Goal: Check status: Check status

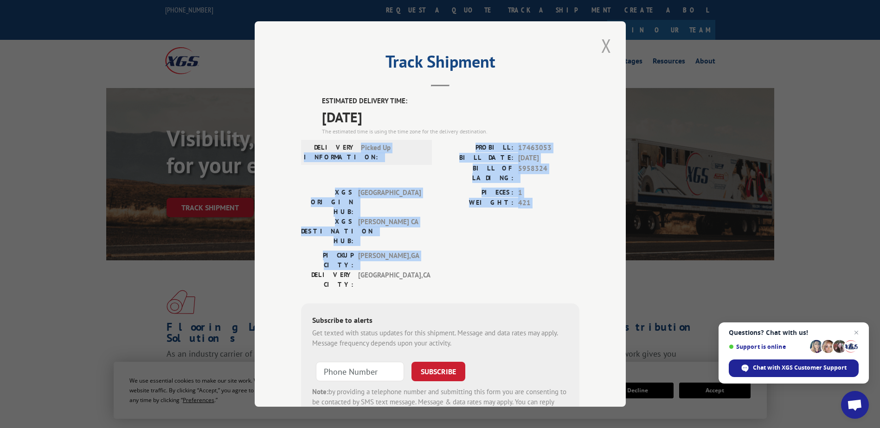
click at [600, 38] on button "Close modal" at bounding box center [606, 46] width 16 height 26
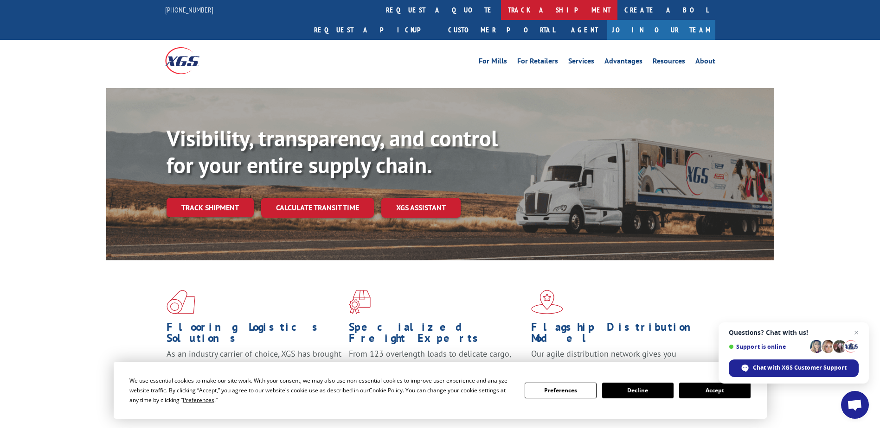
click at [501, 14] on link "track a shipment" at bounding box center [559, 10] width 116 height 20
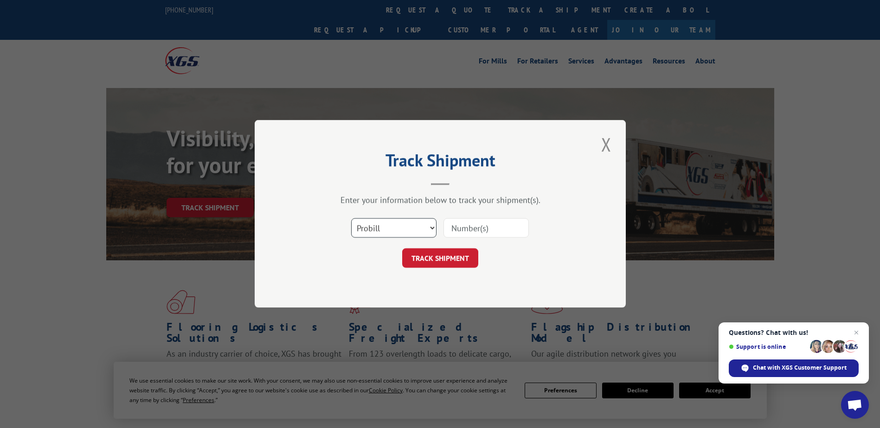
click at [405, 223] on select "Select category... Probill BOL PO" at bounding box center [393, 228] width 85 height 19
select select "po"
click at [351, 219] on select "Select category... Probill BOL PO" at bounding box center [393, 228] width 85 height 19
click at [474, 232] on input at bounding box center [485, 228] width 85 height 19
paste input "74537400"
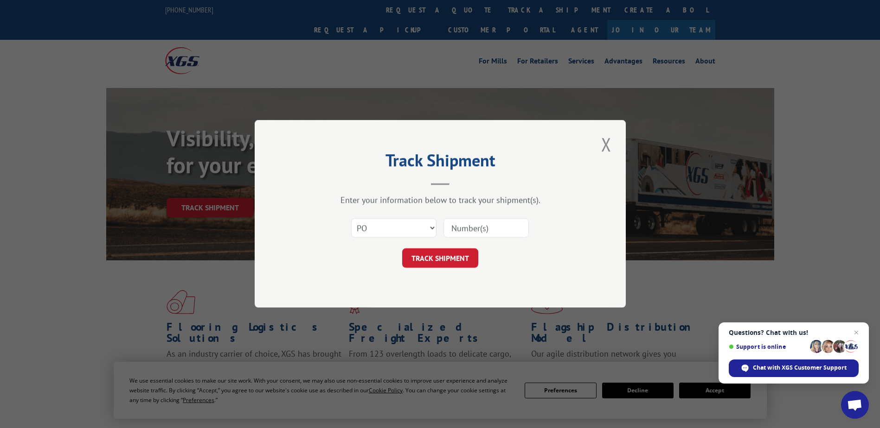
type input "74537400"
click button "TRACK SHIPMENT" at bounding box center [440, 258] width 76 height 19
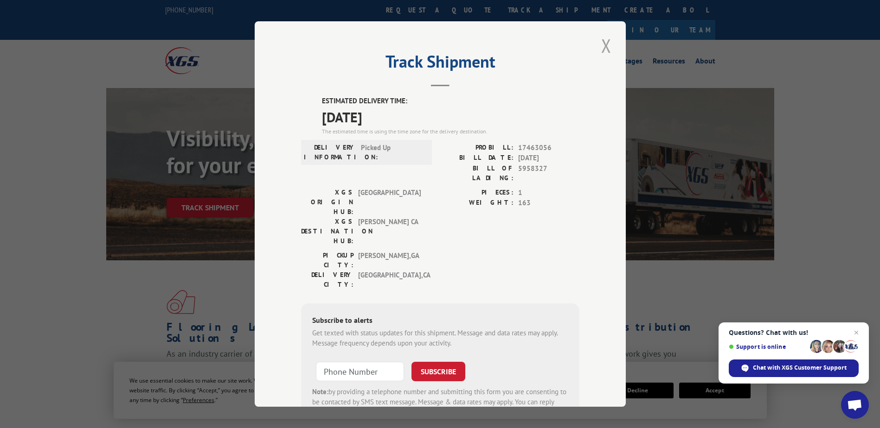
click at [607, 52] on button "Close modal" at bounding box center [606, 46] width 16 height 26
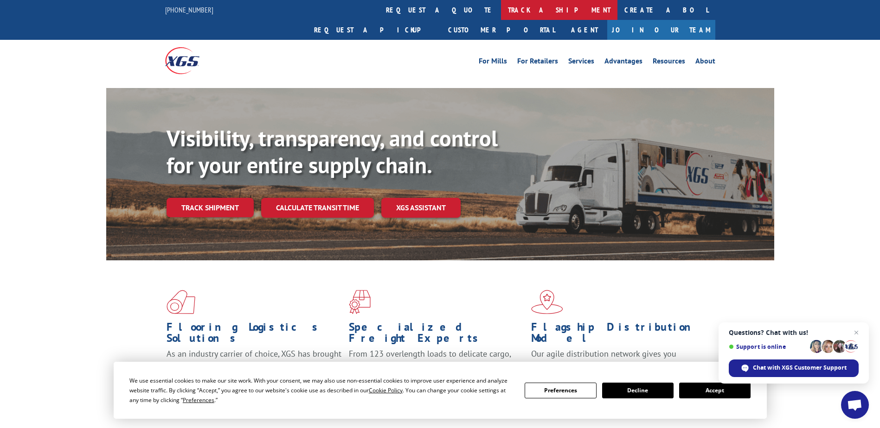
click at [501, 7] on link "track a shipment" at bounding box center [559, 10] width 116 height 20
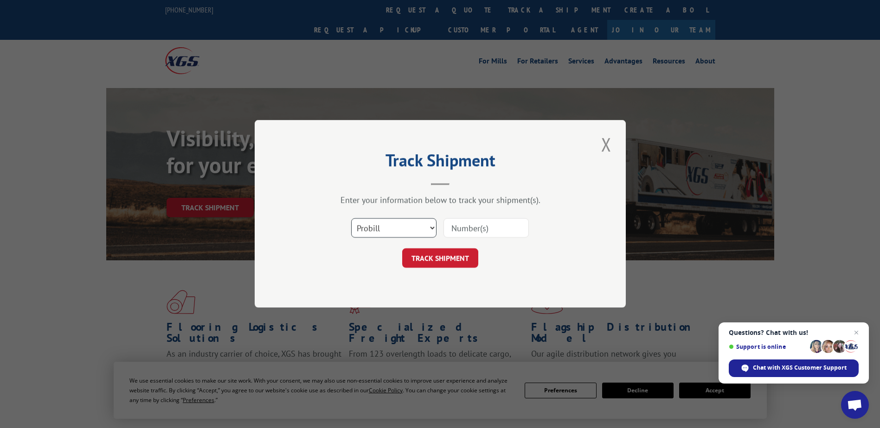
click at [369, 222] on select "Select category... Probill BOL PO" at bounding box center [393, 228] width 85 height 19
select select "po"
click at [351, 219] on select "Select category... Probill BOL PO" at bounding box center [393, 228] width 85 height 19
drag, startPoint x: 470, startPoint y: 227, endPoint x: 455, endPoint y: 227, distance: 14.8
click at [469, 227] on input at bounding box center [485, 228] width 85 height 19
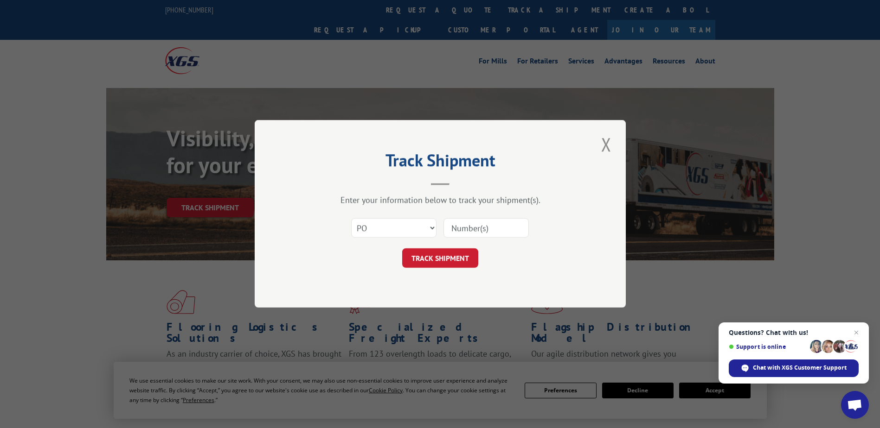
paste input "36529683"
type input "36529683"
click button "TRACK SHIPMENT" at bounding box center [440, 258] width 76 height 19
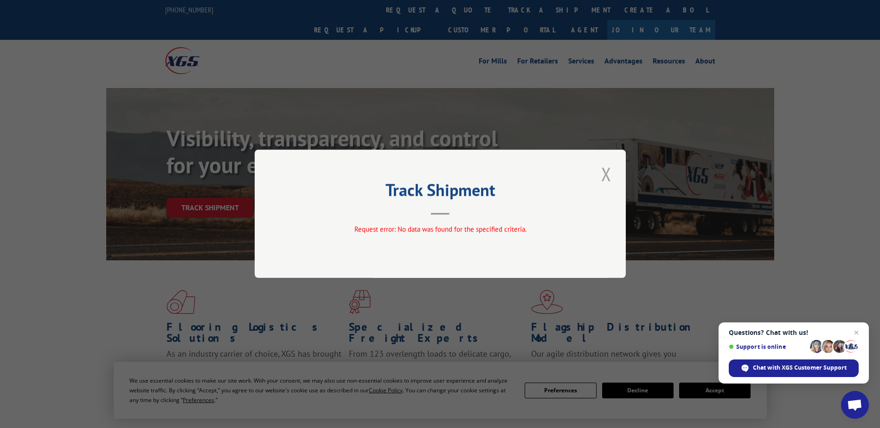
click at [602, 176] on button "Close modal" at bounding box center [606, 174] width 16 height 26
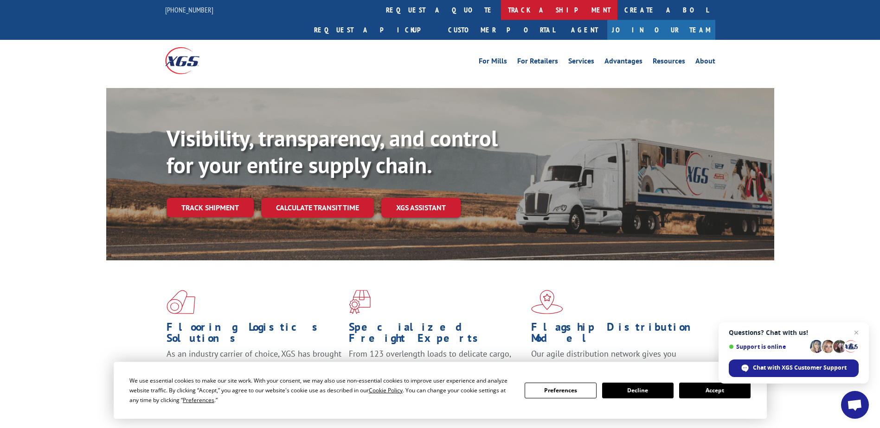
click at [501, 10] on link "track a shipment" at bounding box center [559, 10] width 116 height 20
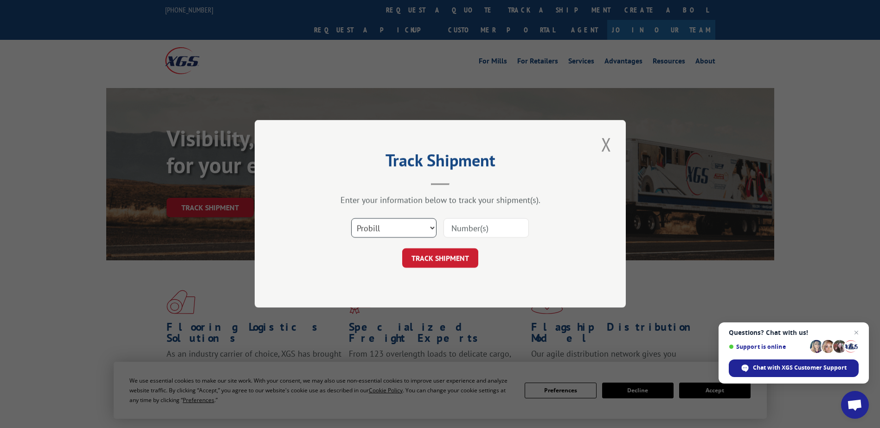
click at [378, 230] on select "Select category... Probill BOL PO" at bounding box center [393, 228] width 85 height 19
select select "po"
click at [351, 219] on select "Select category... Probill BOL PO" at bounding box center [393, 228] width 85 height 19
click at [481, 228] on input at bounding box center [485, 228] width 85 height 19
paste input "85514250"
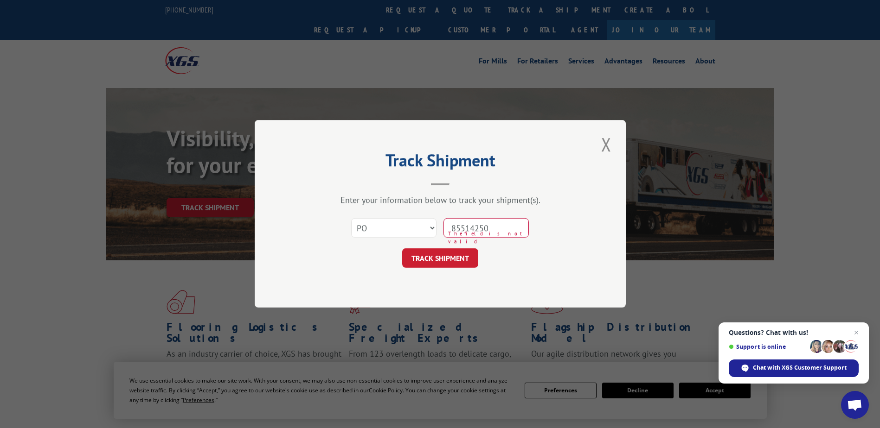
type input "85514250"
click button "TRACK SHIPMENT" at bounding box center [440, 258] width 76 height 19
